Goal: Navigation & Orientation: Find specific page/section

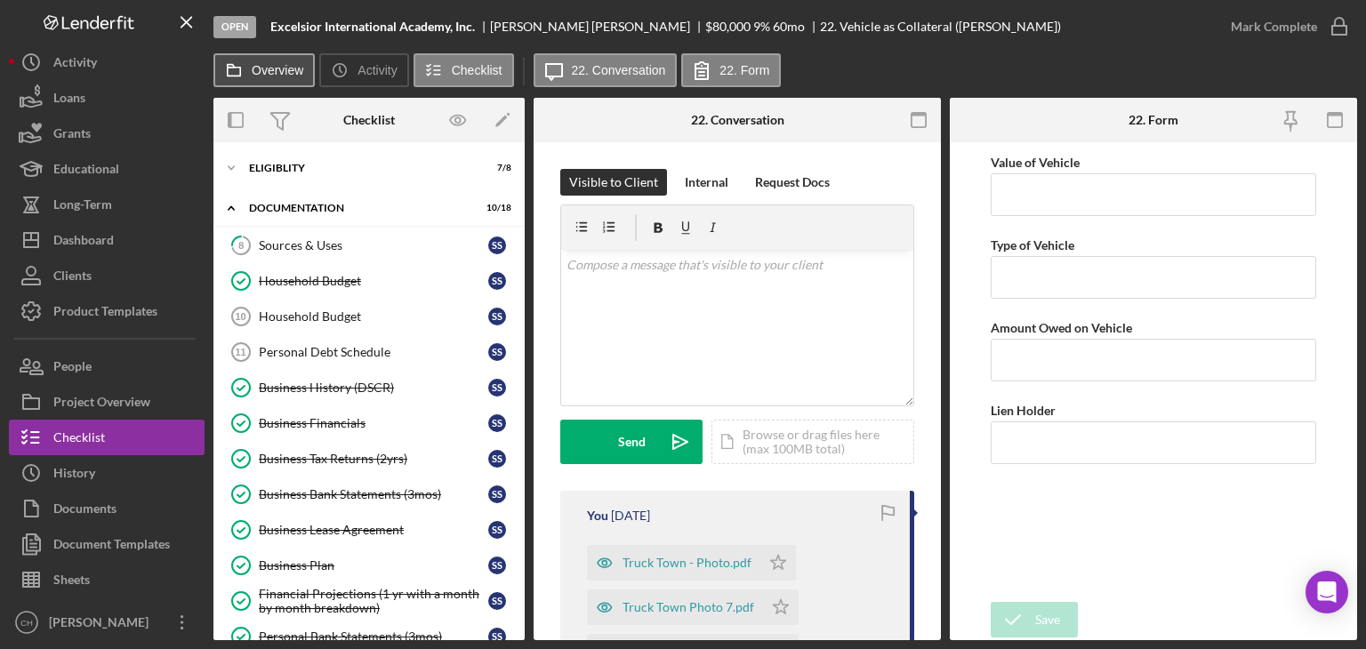
scroll to position [358, 0]
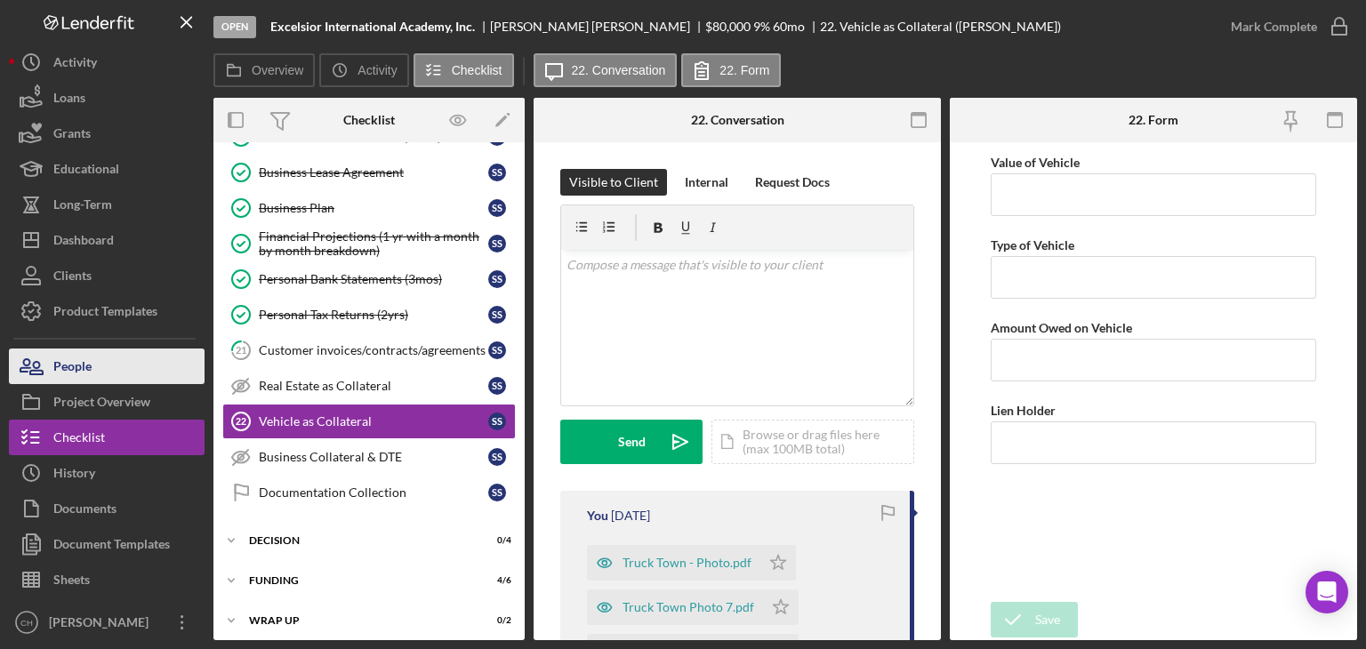
click at [93, 353] on button "People" at bounding box center [107, 367] width 196 height 36
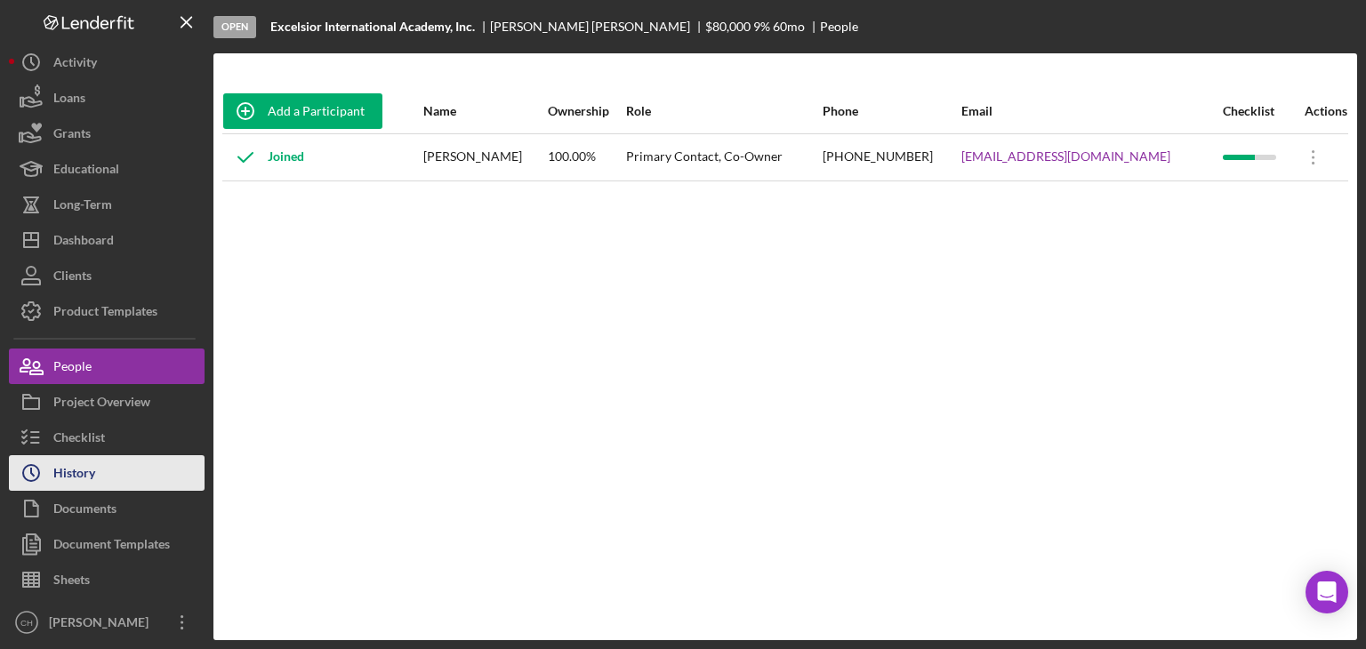
click at [139, 483] on button "Icon/History History" at bounding box center [107, 473] width 196 height 36
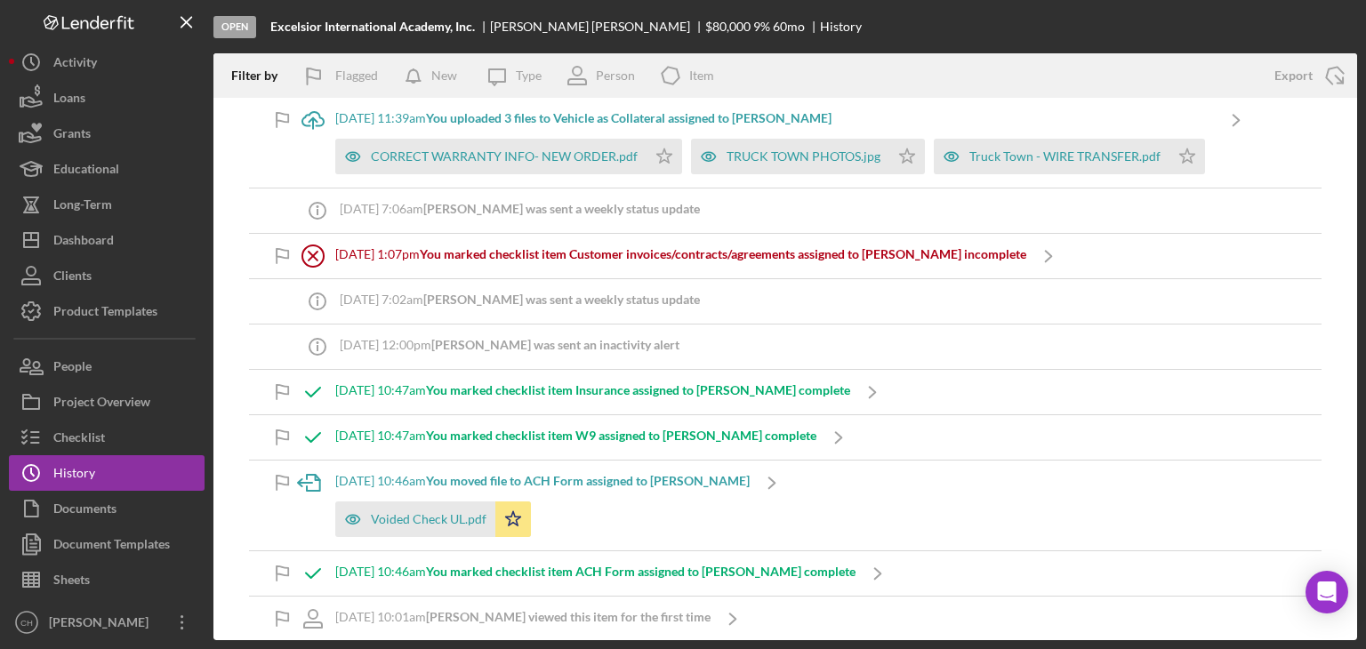
scroll to position [445, 0]
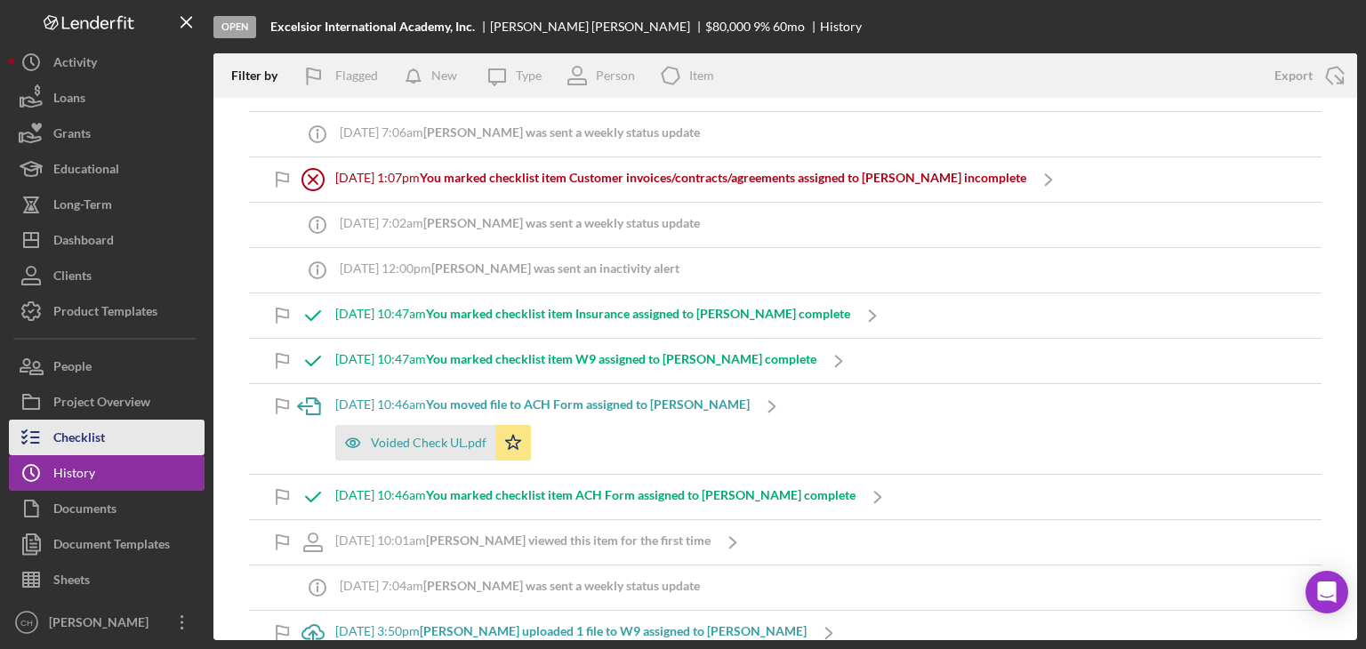
click at [93, 427] on div "Checklist" at bounding box center [79, 440] width 52 height 40
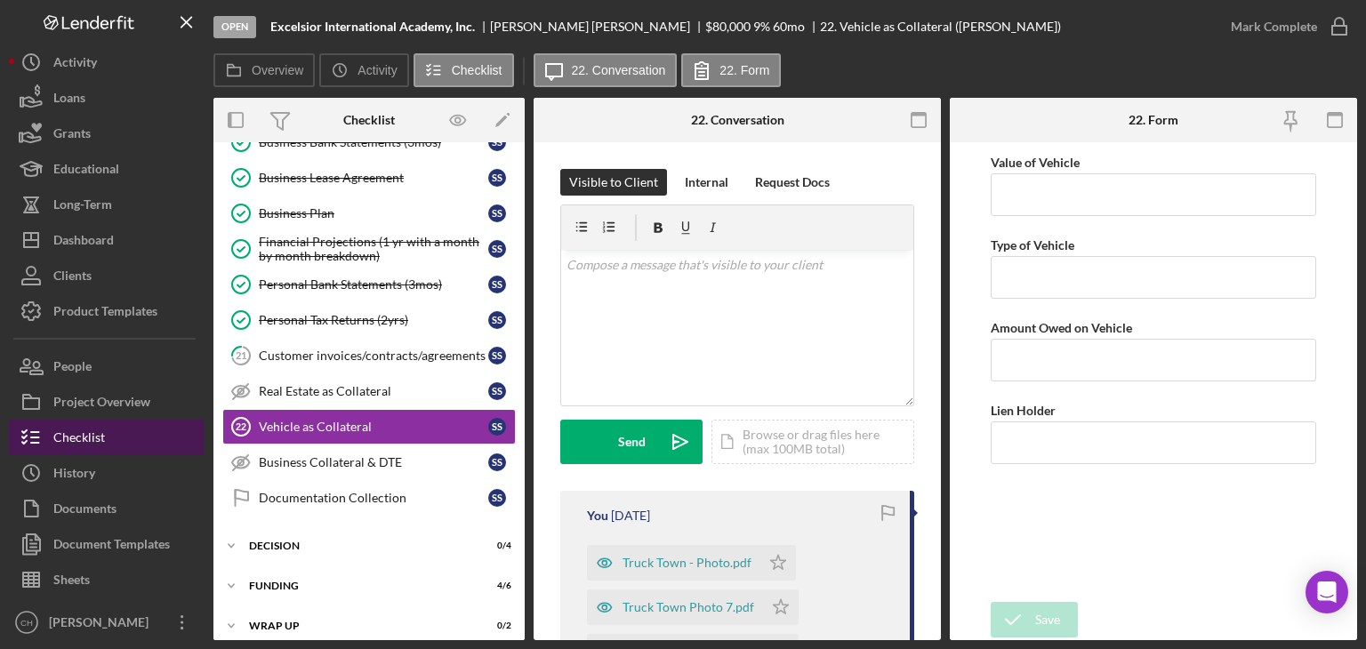
scroll to position [358, 0]
